Goal: Task Accomplishment & Management: Complete application form

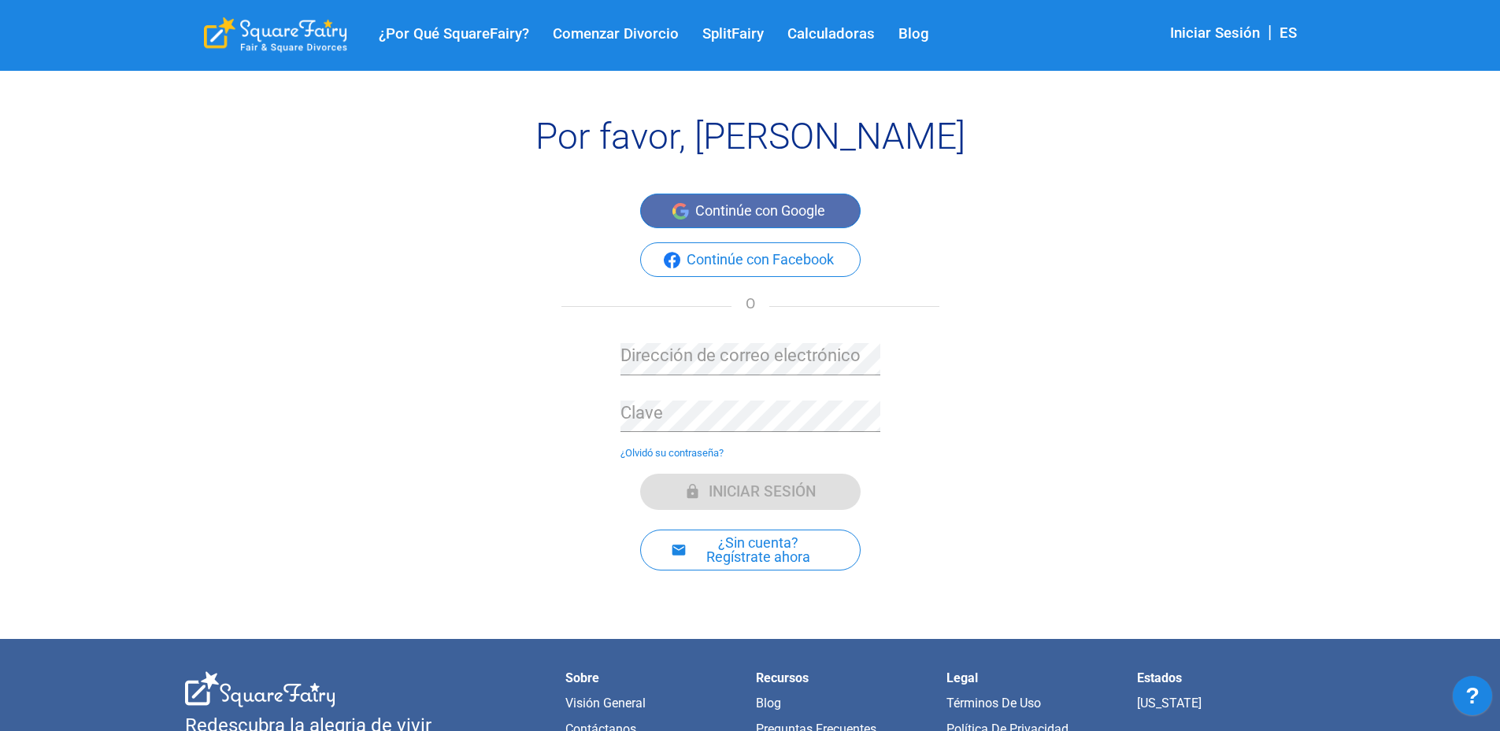
click at [779, 204] on button "Continúe con Google" at bounding box center [750, 211] width 220 height 35
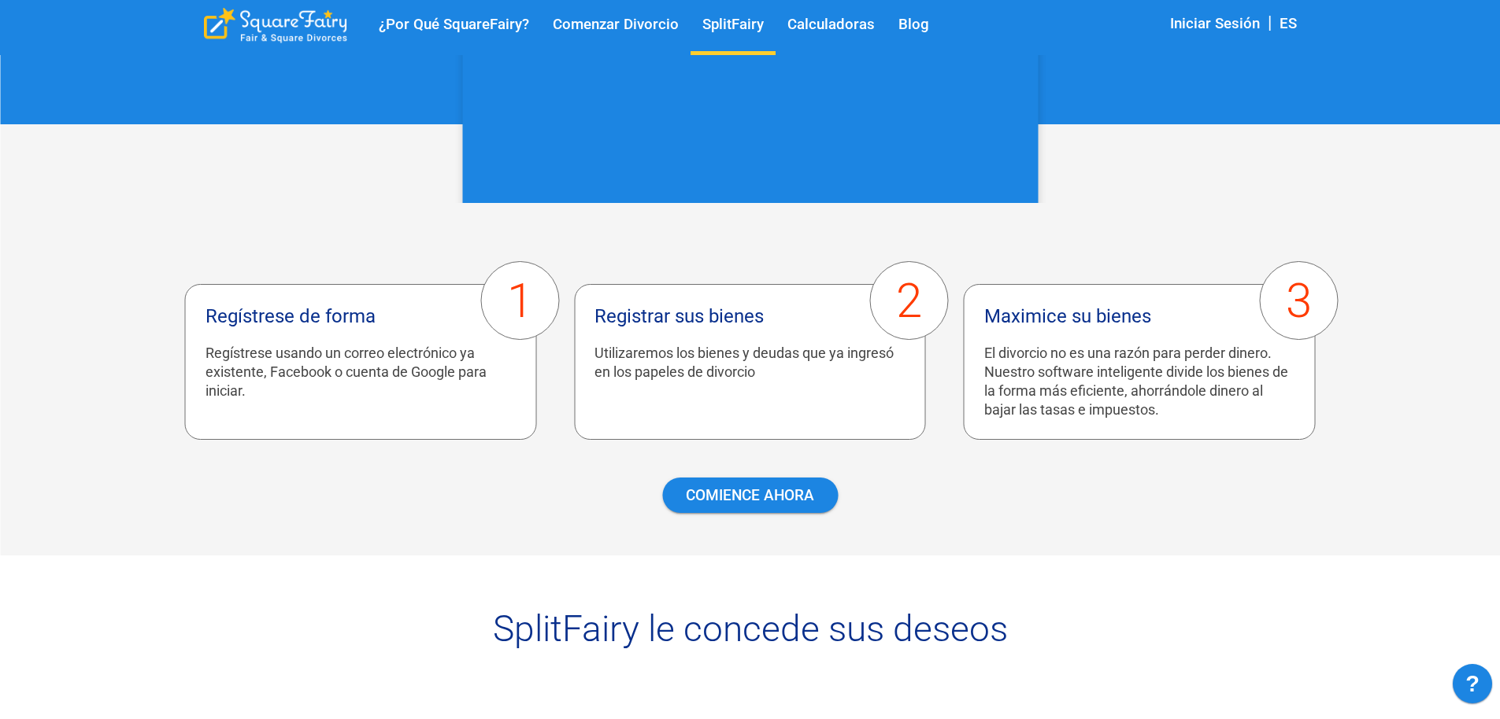
scroll to position [708, 0]
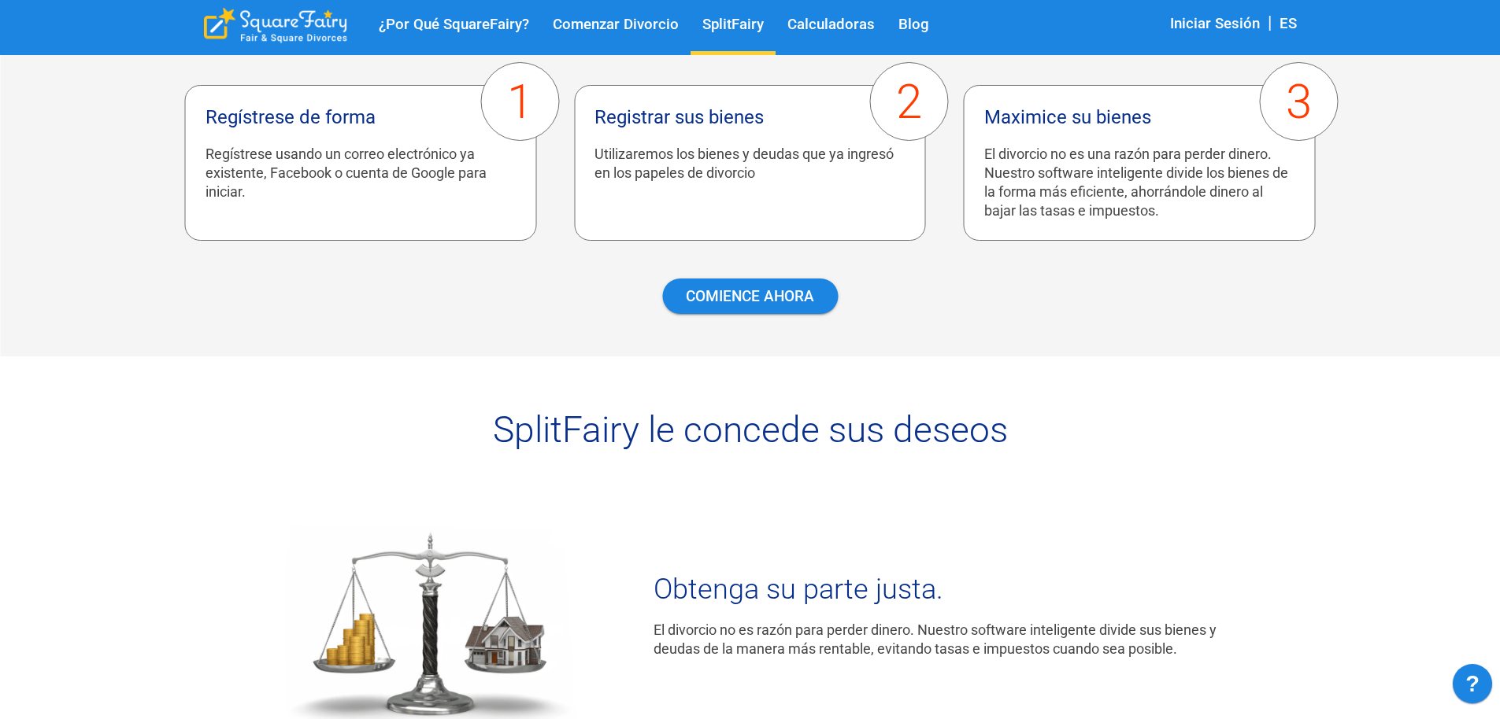
click at [758, 326] on div "1 Regístrese de forma Regístrese usando un correo electrónico ya existente, Fac…" at bounding box center [750, 180] width 1500 height 353
click at [777, 299] on link "COMIENCE AHORA" at bounding box center [750, 296] width 176 height 35
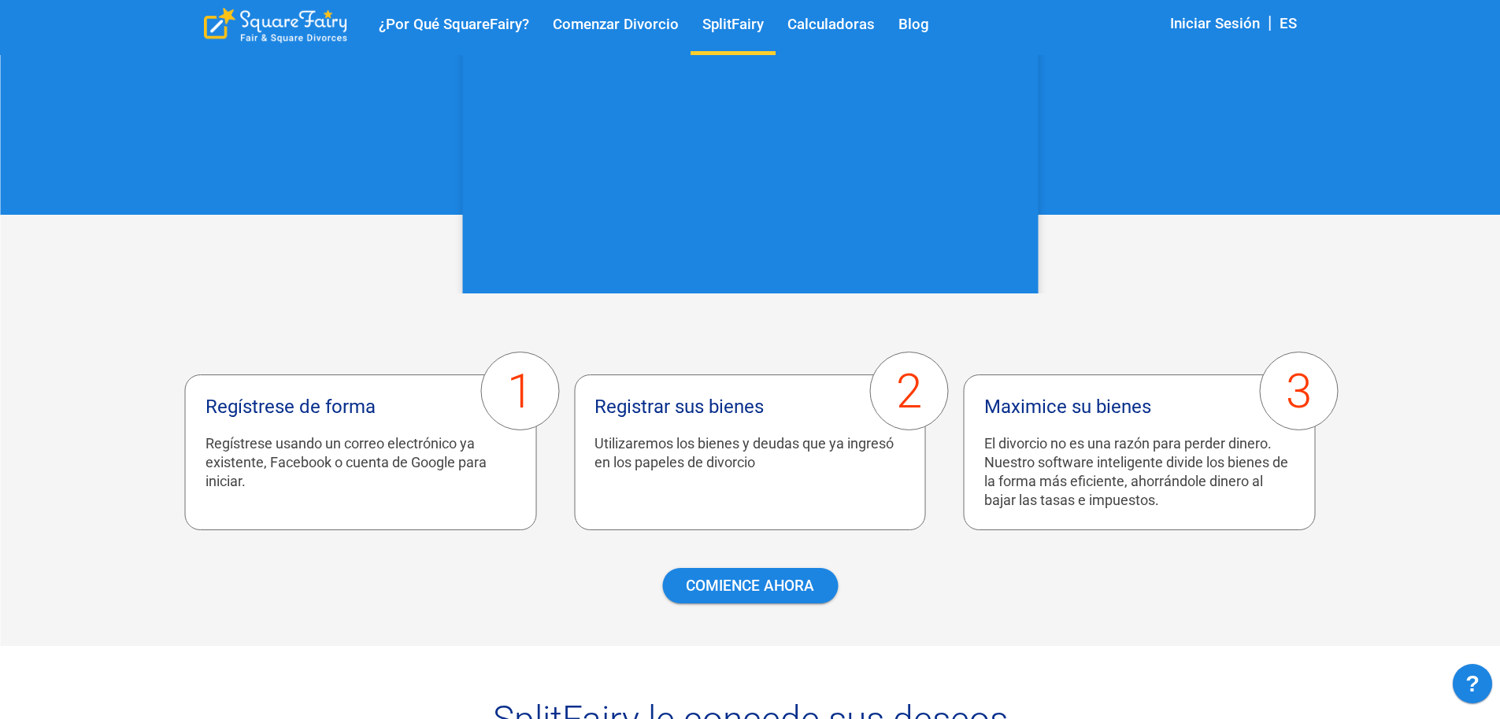
scroll to position [157, 0]
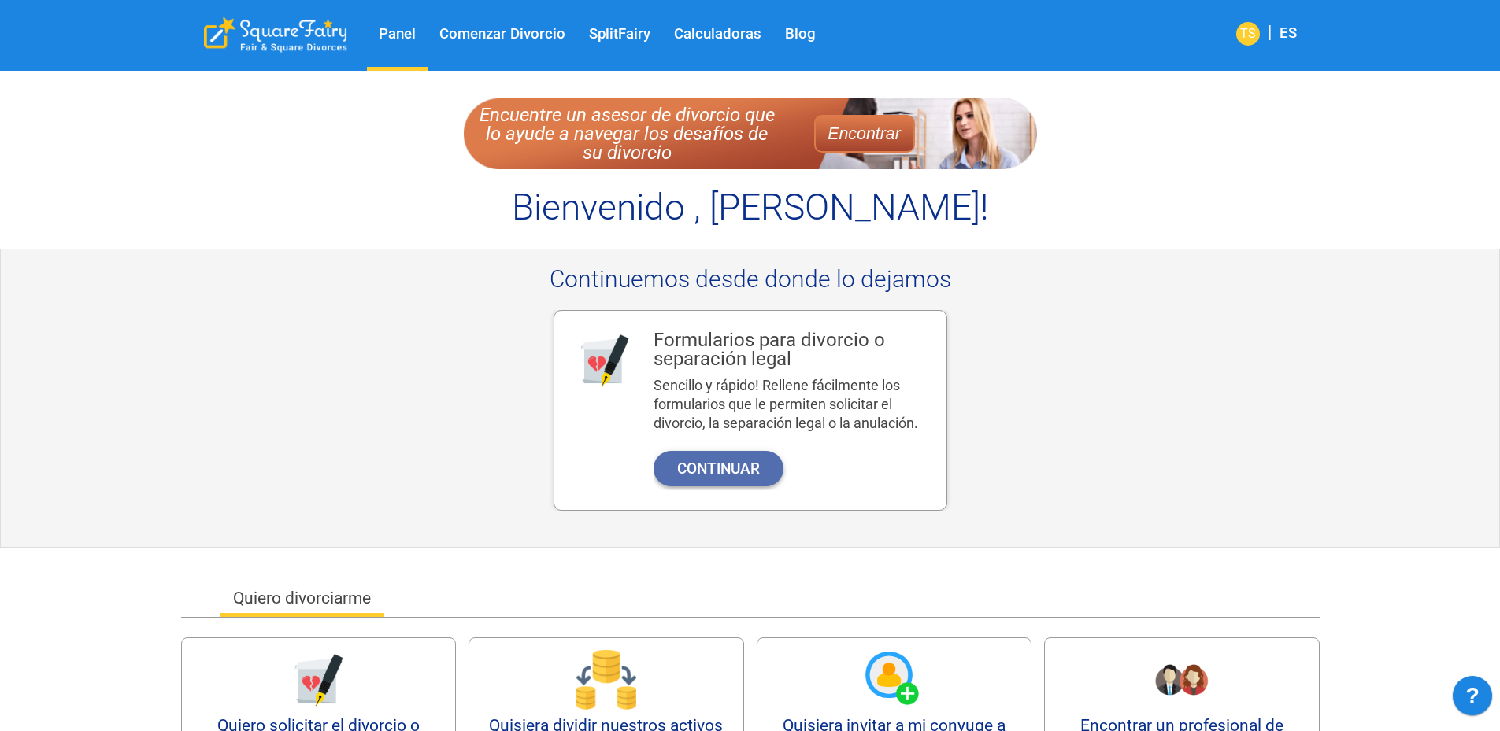
click at [712, 452] on button "Continuar" at bounding box center [718, 468] width 130 height 35
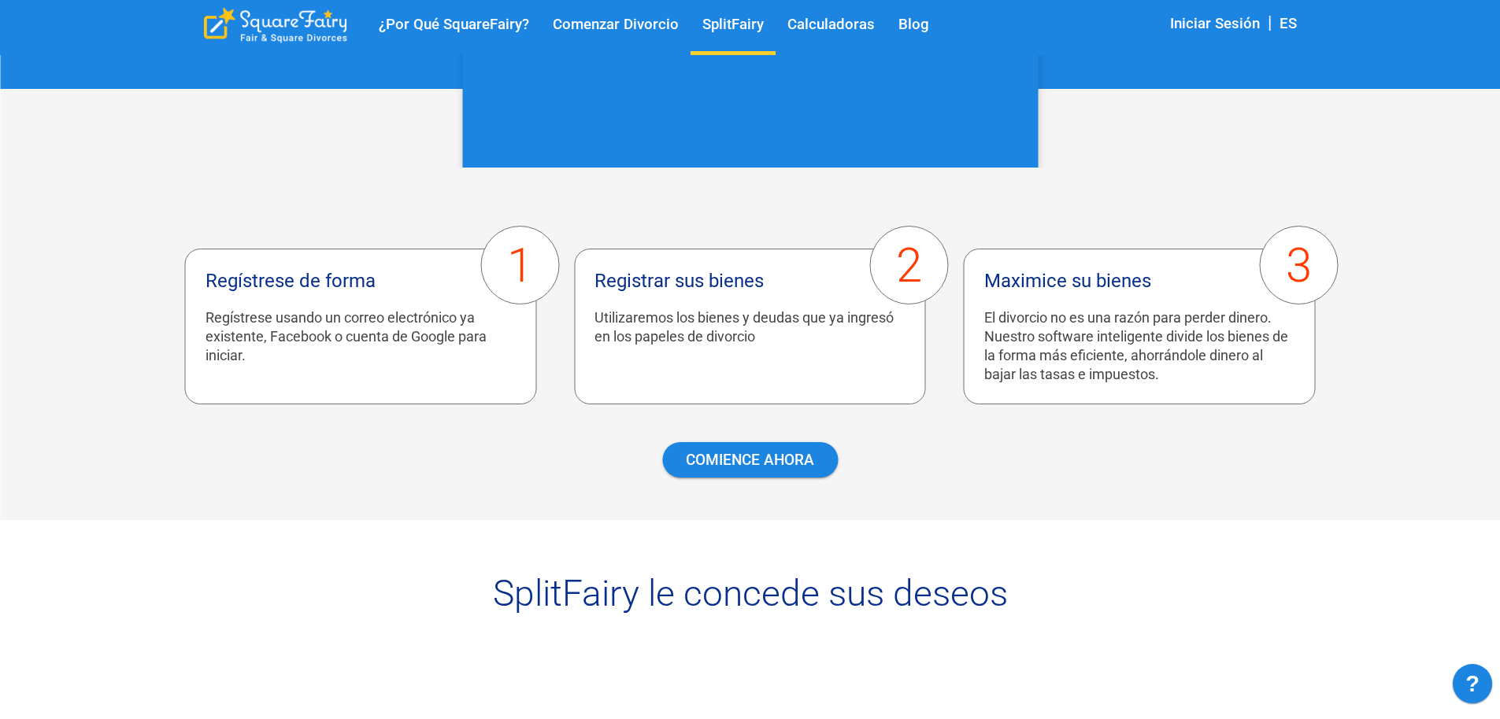
scroll to position [394, 0]
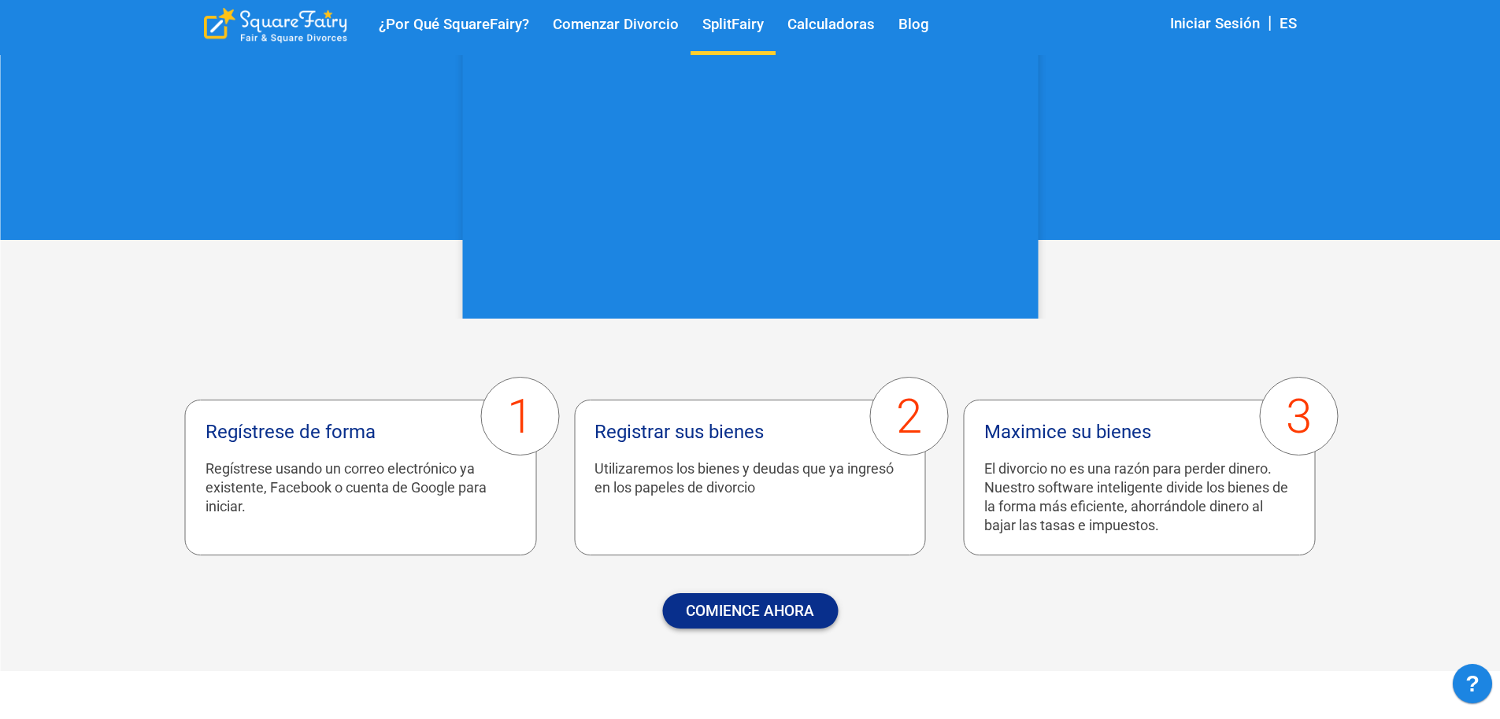
click at [817, 613] on link "COMIENCE AHORA" at bounding box center [750, 611] width 176 height 35
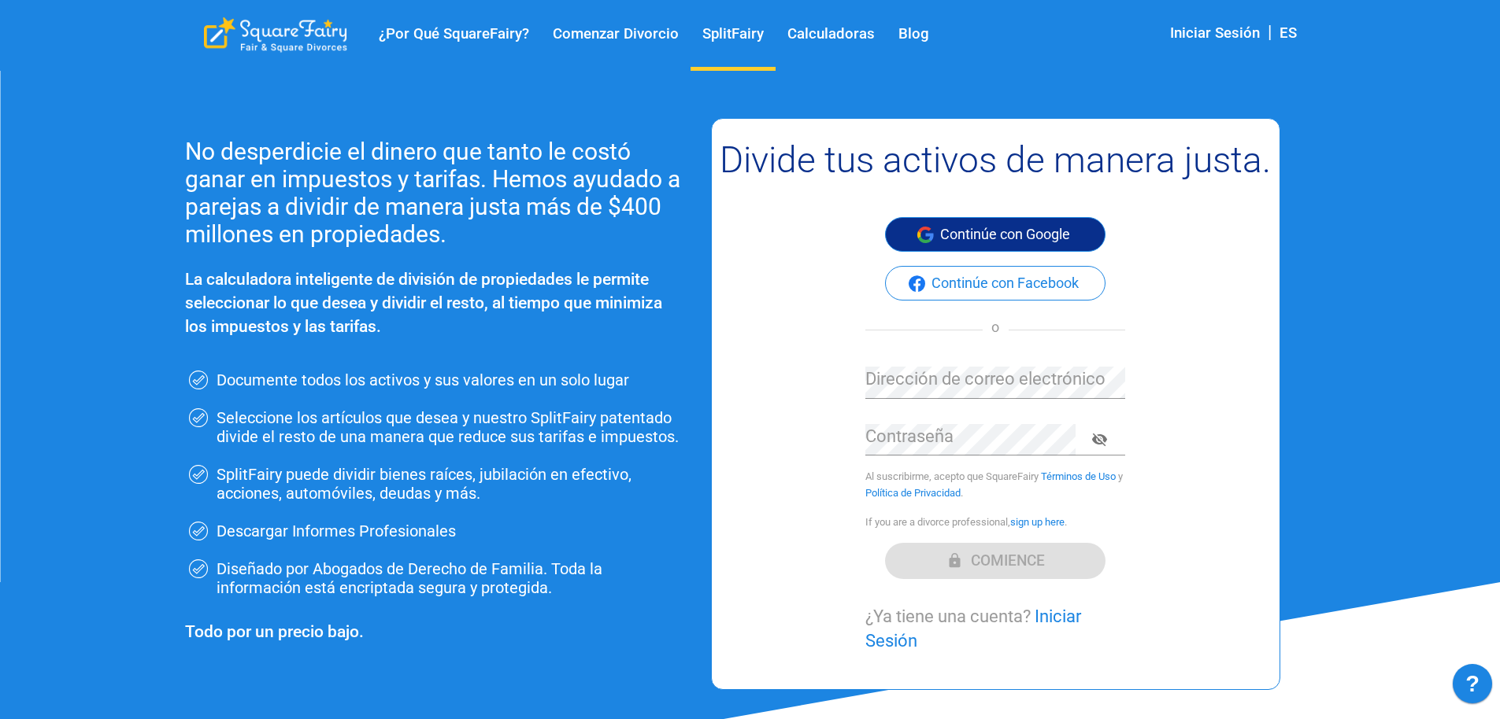
click at [992, 236] on button "Continúe con Google" at bounding box center [995, 234] width 220 height 35
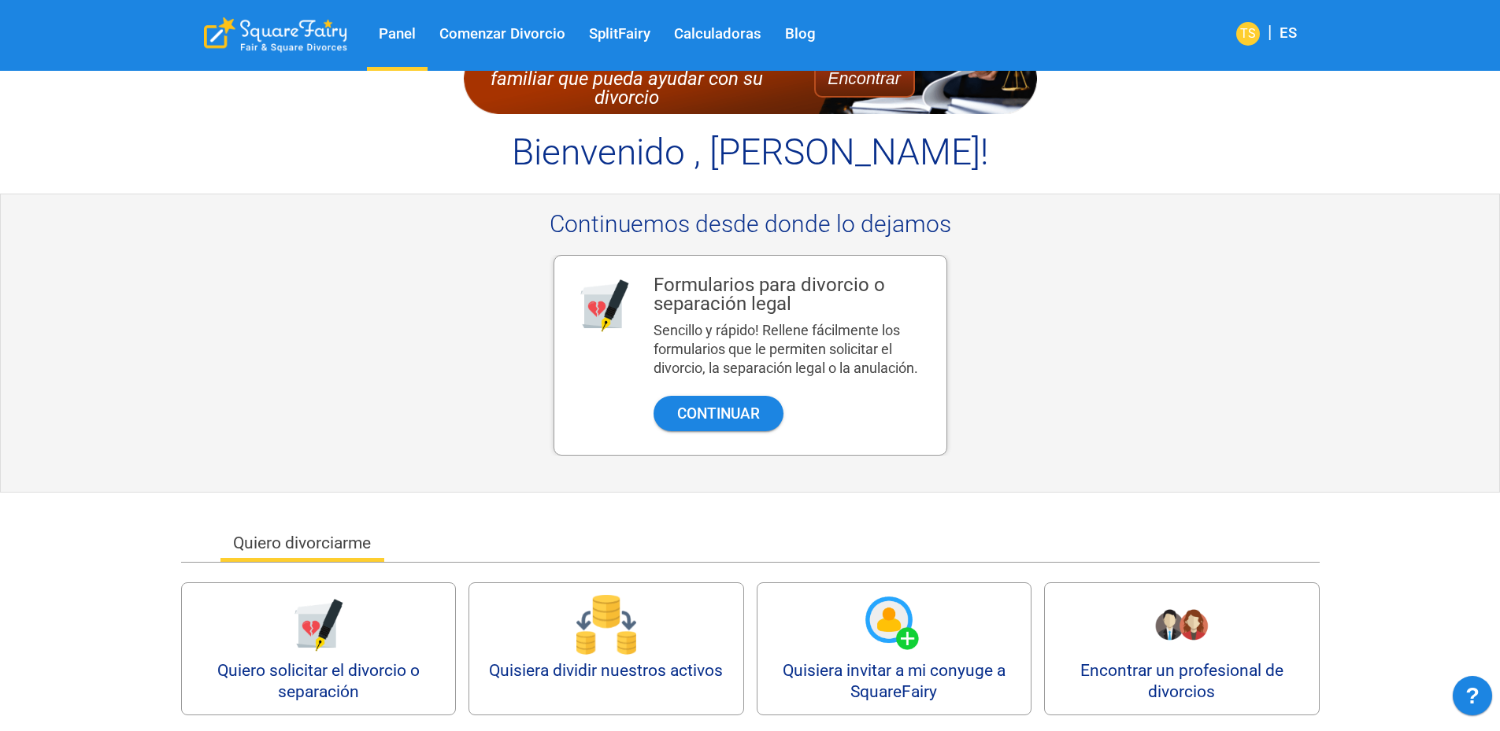
scroll to position [157, 0]
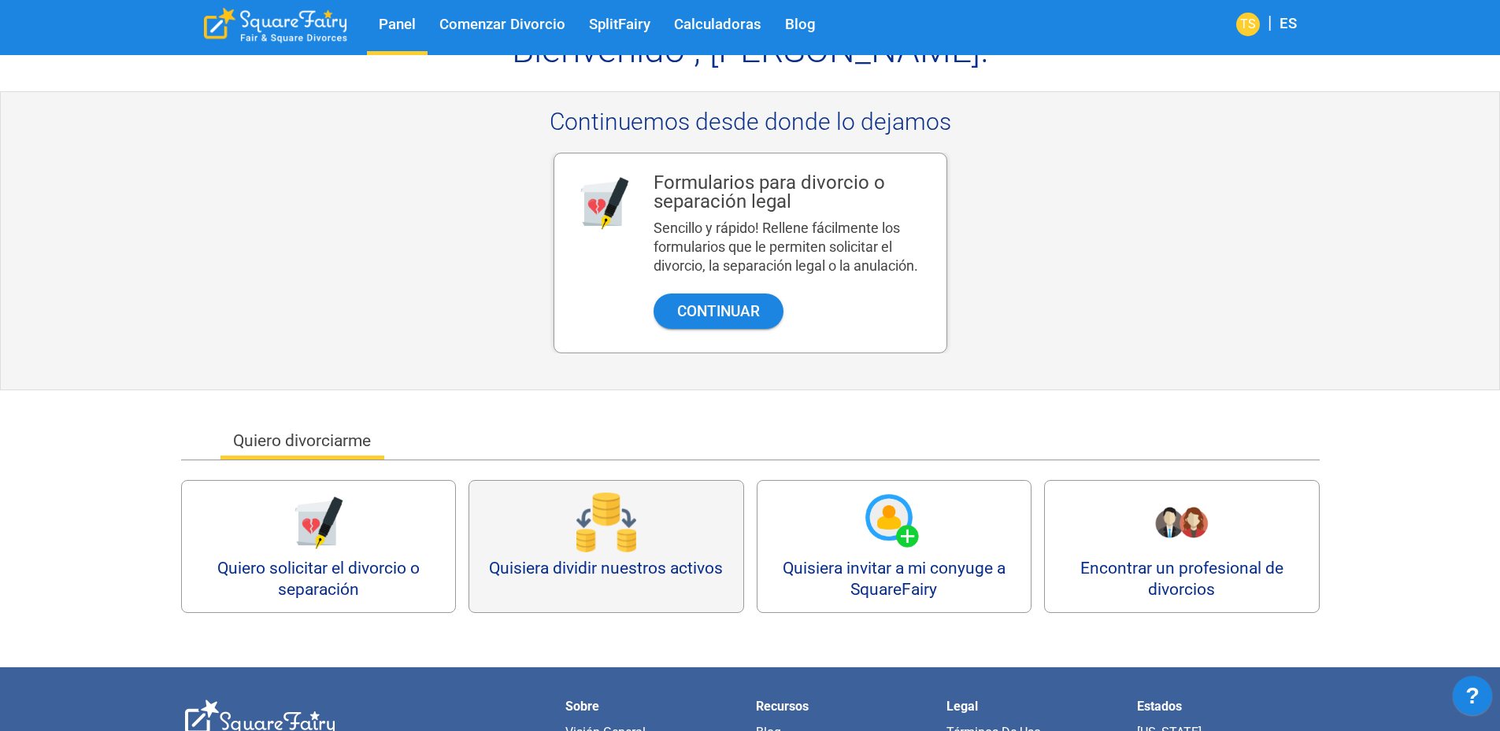
click at [590, 529] on img at bounding box center [606, 523] width 60 height 60
